Goal: Transaction & Acquisition: Purchase product/service

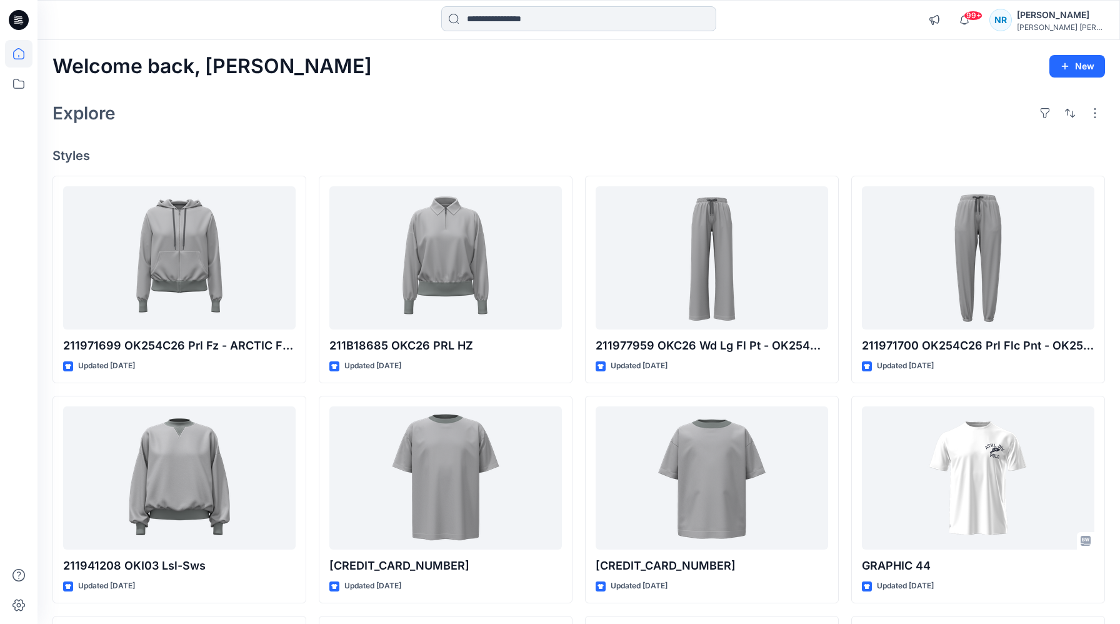
click at [682, 11] on input at bounding box center [578, 18] width 275 height 25
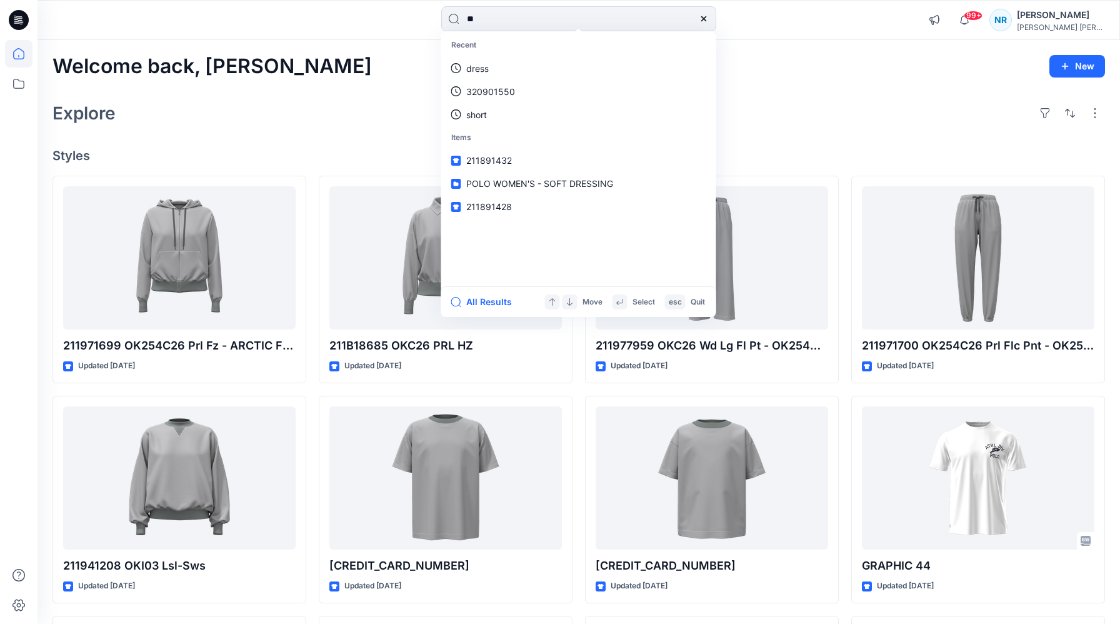
type input "*"
type input "******"
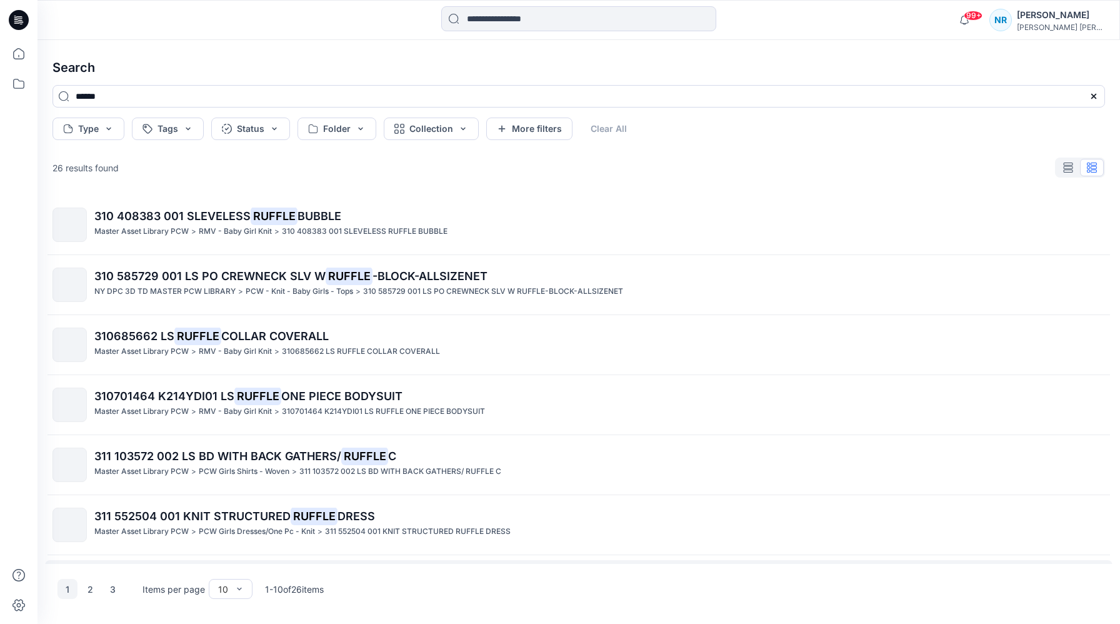
click at [239, 560] on link "311 585764 001 LS PO CREWNECK SLV W RUFFLE -BLOCK-ALLSIZESNET NY DPC 3D TD MAST…" at bounding box center [578, 584] width 1067 height 49
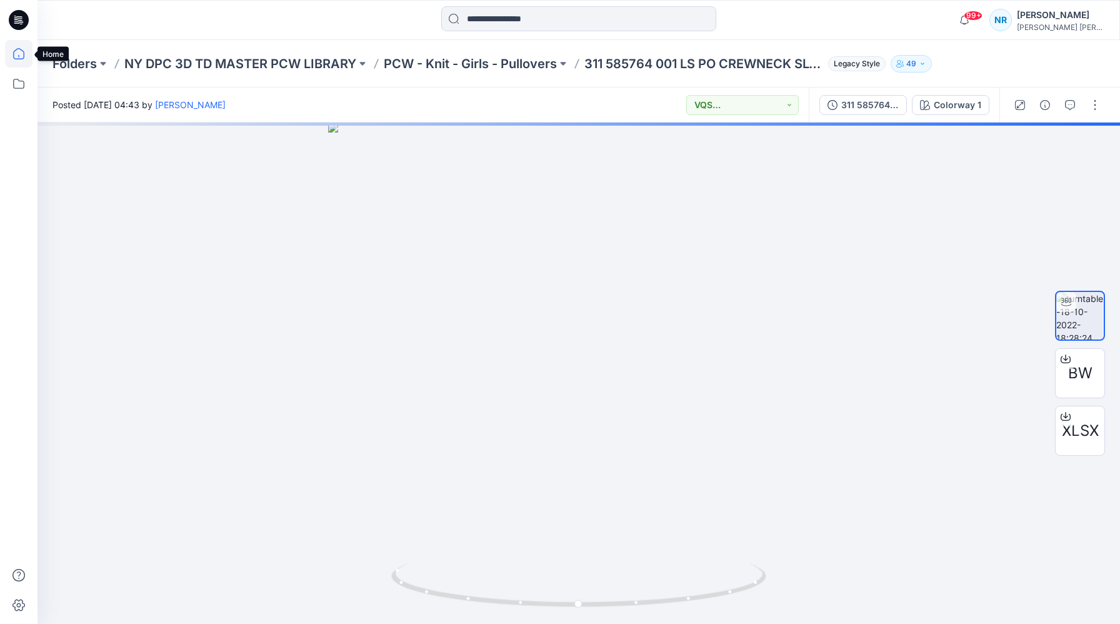
click at [19, 58] on icon at bounding box center [18, 53] width 27 height 27
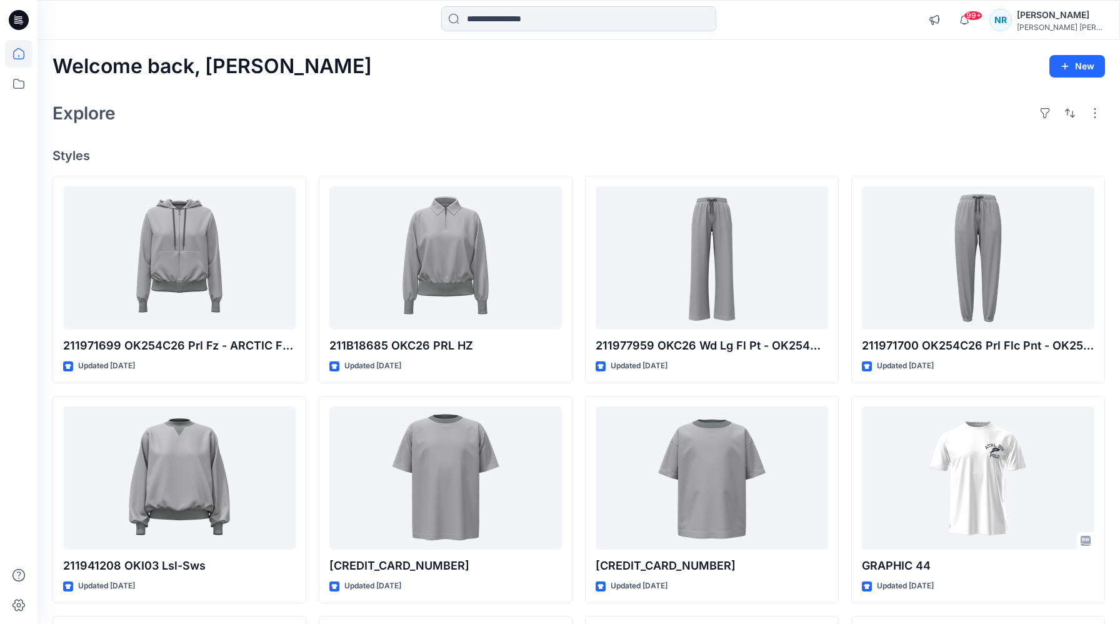
click at [355, 108] on div "Explore" at bounding box center [578, 113] width 1052 height 30
click at [587, 142] on div "Welcome back, [PERSON_NAME] New Explore Styles 211971699 OK254C26 Prl Fz - ARCT…" at bounding box center [578, 461] width 1082 height 843
